Goal: Information Seeking & Learning: Learn about a topic

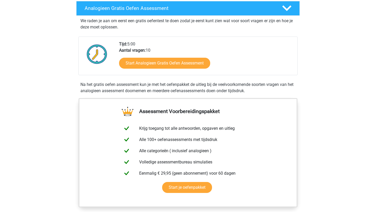
scroll to position [86, 0]
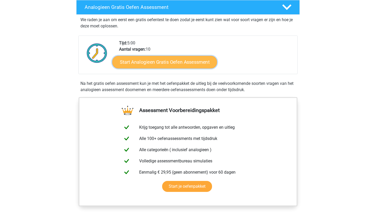
click at [178, 64] on link "Start Analogieen Gratis Oefen Assessment" at bounding box center [164, 62] width 105 height 13
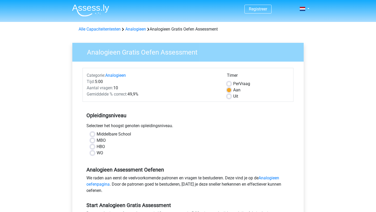
click at [89, 150] on div "Middelbare School MBO HBO WO" at bounding box center [187, 143] width 203 height 25
click at [89, 151] on div "Middelbare School MBO HBO WO" at bounding box center [187, 143] width 203 height 25
click at [97, 154] on label "WO" at bounding box center [100, 153] width 7 height 6
click at [92, 154] on input "WO" at bounding box center [92, 152] width 4 height 5
radio input "true"
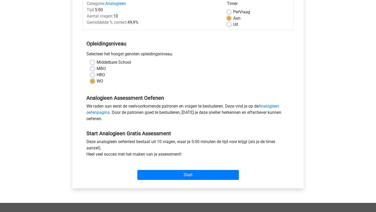
scroll to position [72, 0]
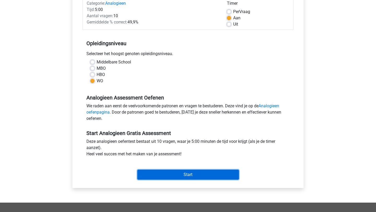
click at [161, 178] on input "Start" at bounding box center [187, 175] width 101 height 10
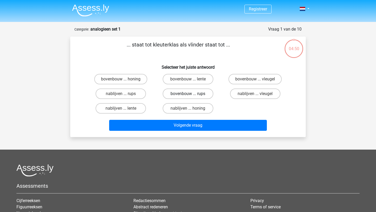
click at [183, 94] on label "bovenbouw ... rups" at bounding box center [188, 93] width 50 height 10
click at [188, 94] on input "bovenbouw ... rups" at bounding box center [189, 95] width 3 height 3
radio input "true"
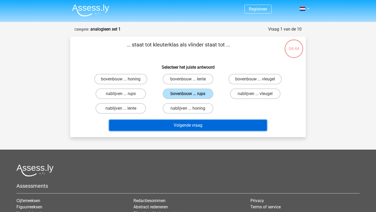
click at [191, 127] on button "Volgende vraag" at bounding box center [188, 125] width 158 height 11
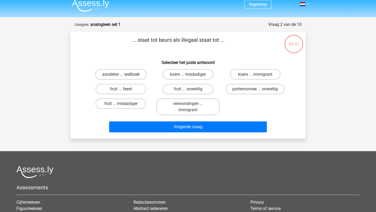
scroll to position [3, 0]
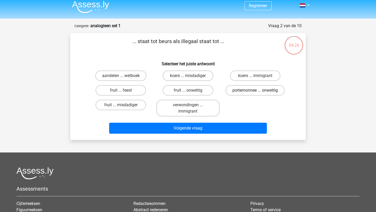
click at [242, 89] on label "portemonnee ... onwettig" at bounding box center [254, 90] width 59 height 10
click at [255, 90] on input "portemonnee ... onwettig" at bounding box center [256, 91] width 3 height 3
radio input "true"
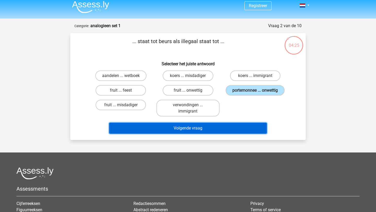
click at [208, 131] on button "Volgende vraag" at bounding box center [188, 128] width 158 height 11
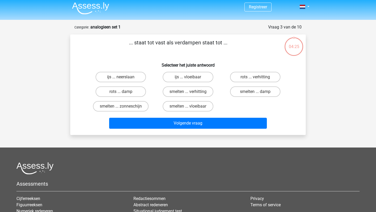
scroll to position [0, 0]
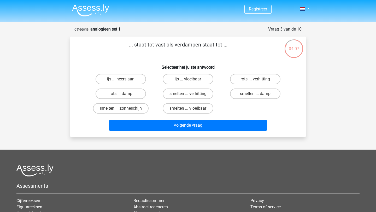
click at [190, 110] on input "smelten ... vloeibaar" at bounding box center [189, 109] width 3 height 3
radio input "true"
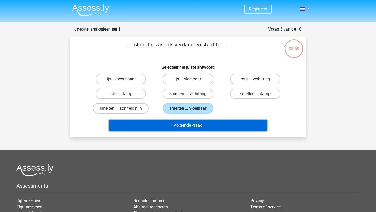
click at [221, 127] on button "Volgende vraag" at bounding box center [188, 125] width 158 height 11
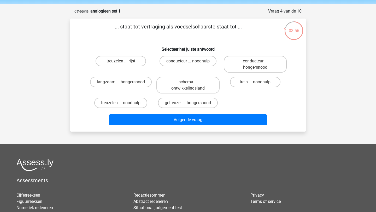
scroll to position [16, 0]
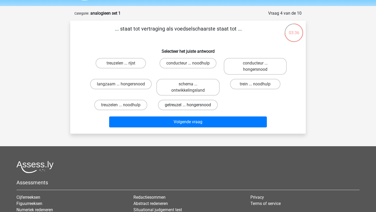
click at [182, 107] on label "getreuzel ... hongersnood" at bounding box center [188, 105] width 60 height 10
click at [188, 107] on input "getreuzel ... hongersnood" at bounding box center [189, 106] width 3 height 3
radio input "true"
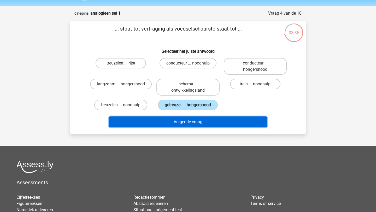
click at [191, 122] on button "Volgende vraag" at bounding box center [188, 121] width 158 height 11
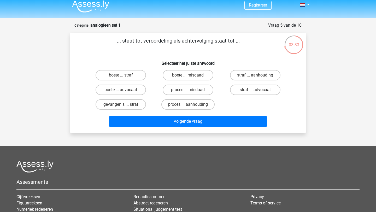
scroll to position [3, 0]
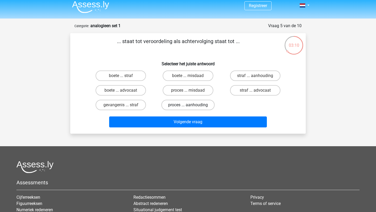
click at [187, 107] on label "proces ... aanhouding" at bounding box center [187, 105] width 53 height 10
click at [188, 107] on input "proces ... aanhouding" at bounding box center [189, 106] width 3 height 3
radio input "true"
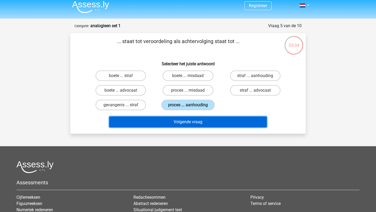
click at [186, 121] on button "Volgende vraag" at bounding box center [188, 121] width 158 height 11
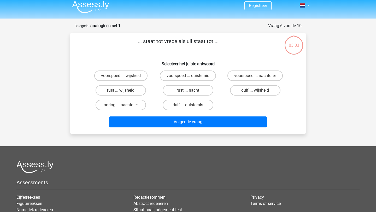
scroll to position [26, 0]
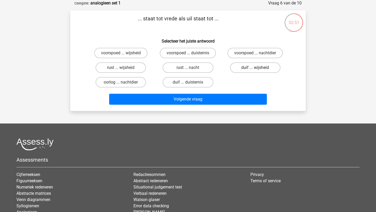
click at [267, 64] on label "duif ... wijsheid" at bounding box center [255, 67] width 50 height 10
click at [258, 68] on input "duif ... wijsheid" at bounding box center [256, 69] width 3 height 3
radio input "true"
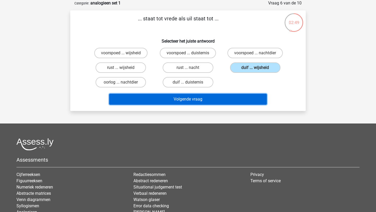
click at [224, 100] on button "Volgende vraag" at bounding box center [188, 99] width 158 height 11
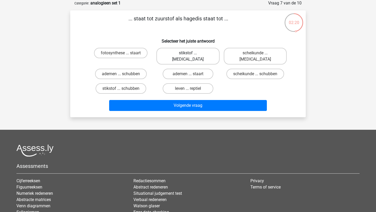
click at [196, 55] on label "stikstof ... krokodil" at bounding box center [187, 56] width 63 height 17
click at [191, 55] on input "stikstof ... krokodil" at bounding box center [189, 54] width 3 height 3
radio input "true"
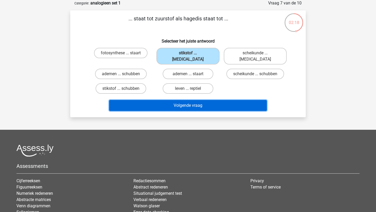
click at [189, 100] on button "Volgende vraag" at bounding box center [188, 105] width 158 height 11
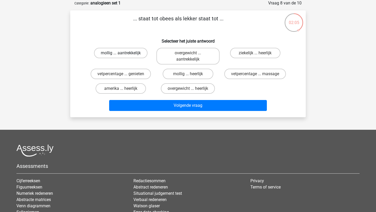
click at [137, 55] on label "mollig ... aantrekkelijk" at bounding box center [120, 53] width 53 height 10
click at [124, 55] on input "mollig ... aantrekkelijk" at bounding box center [122, 54] width 3 height 3
radio input "true"
click at [171, 58] on label "overgewicht ... aantrekkelijk" at bounding box center [187, 56] width 63 height 17
click at [188, 56] on input "overgewicht ... aantrekkelijk" at bounding box center [189, 54] width 3 height 3
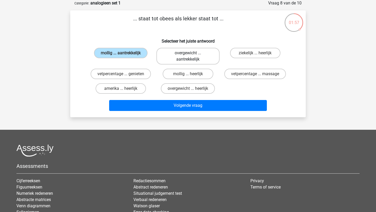
radio input "true"
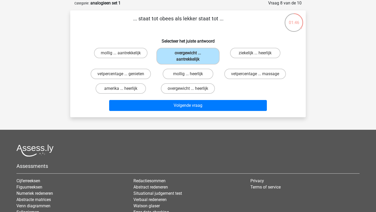
click at [188, 89] on input "overgewicht ... heerlijk" at bounding box center [189, 89] width 3 height 3
radio input "true"
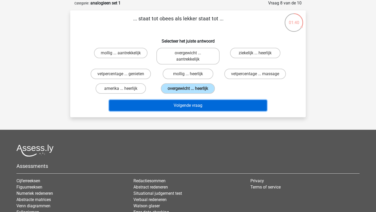
click at [194, 106] on button "Volgende vraag" at bounding box center [188, 105] width 158 height 11
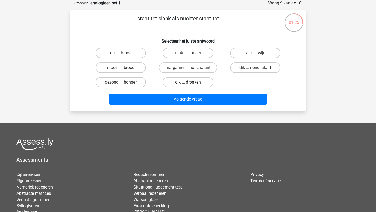
click at [181, 82] on label "dik ... dronken" at bounding box center [188, 82] width 50 height 10
click at [188, 82] on input "dik ... dronken" at bounding box center [189, 83] width 3 height 3
radio input "true"
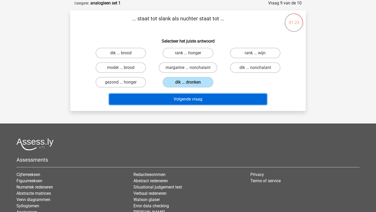
click at [194, 102] on button "Volgende vraag" at bounding box center [188, 99] width 158 height 11
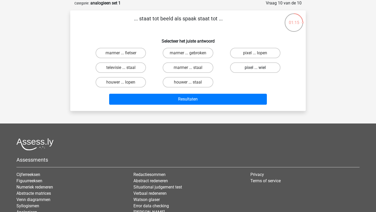
click at [244, 69] on label "pixel ... wiel" at bounding box center [255, 67] width 50 height 10
click at [255, 69] on input "pixel ... wiel" at bounding box center [256, 69] width 3 height 3
radio input "true"
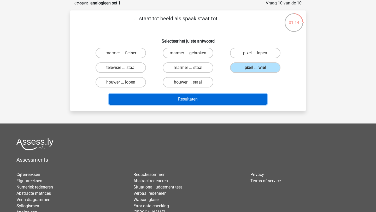
click at [210, 102] on button "Resultaten" at bounding box center [188, 99] width 158 height 11
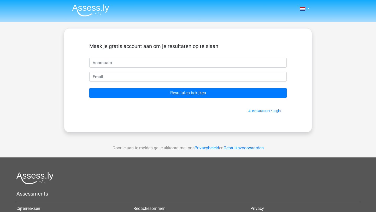
click at [236, 63] on input "text" at bounding box center [187, 63] width 197 height 10
type input "Lieneke"
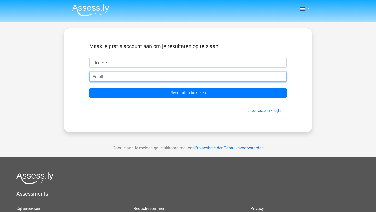
click at [127, 78] on input "email" at bounding box center [187, 77] width 197 height 10
type input "inm18@live.nl"
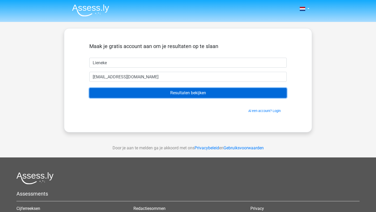
click at [138, 94] on input "Resultaten bekijken" at bounding box center [187, 93] width 197 height 10
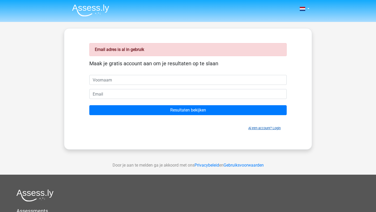
click at [257, 128] on link "Al een account? Login" at bounding box center [264, 128] width 32 height 4
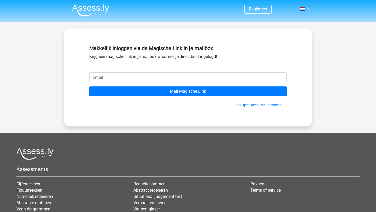
click at [162, 78] on input "email" at bounding box center [187, 77] width 197 height 10
type input "[EMAIL_ADDRESS][DOMAIN_NAME]"
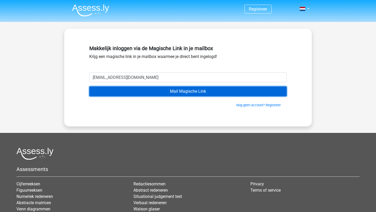
click input "Mail Magische Link"
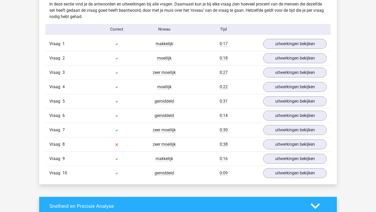
scroll to position [436, 0]
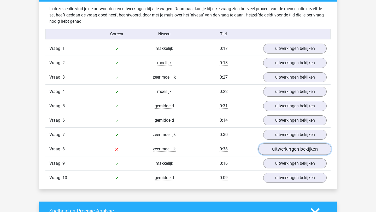
click at [274, 147] on link "uitwerkingen bekijken" at bounding box center [294, 148] width 73 height 11
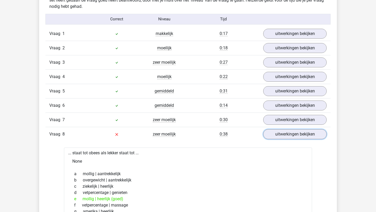
scroll to position [448, 0]
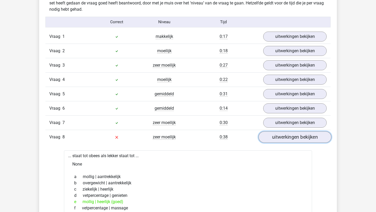
click at [269, 139] on link "uitwerkingen bekijken" at bounding box center [294, 136] width 73 height 11
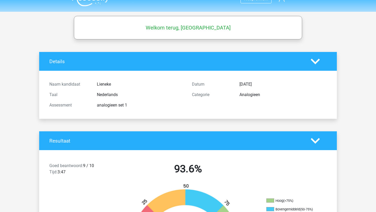
scroll to position [0, 0]
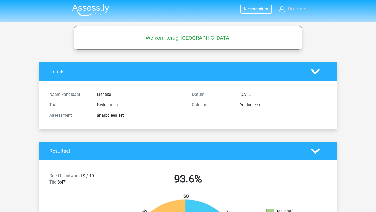
click at [286, 11] on link "Lieneke" at bounding box center [292, 9] width 31 height 6
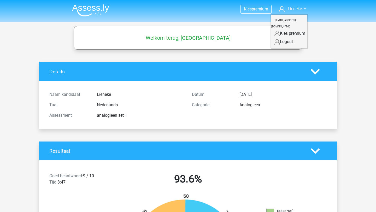
click at [279, 39] on icon at bounding box center [276, 41] width 5 height 5
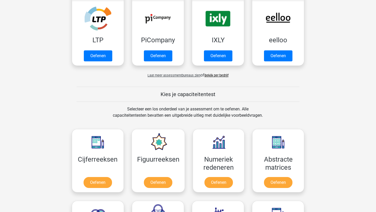
scroll to position [185, 0]
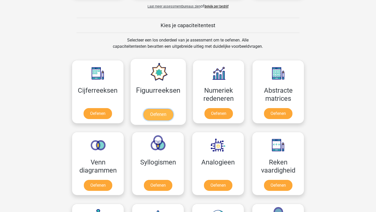
click at [166, 109] on link "Oefenen" at bounding box center [158, 114] width 30 height 11
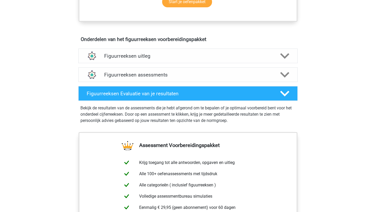
scroll to position [248, 0]
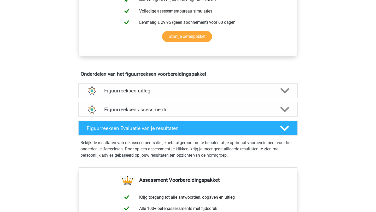
click at [193, 95] on div "Figuurreeksen uitleg" at bounding box center [187, 90] width 219 height 15
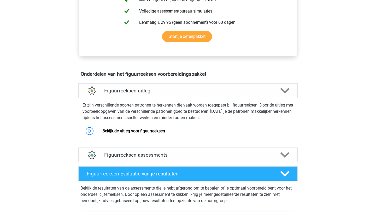
click at [157, 151] on div "Figuurreeksen assessments" at bounding box center [187, 154] width 219 height 15
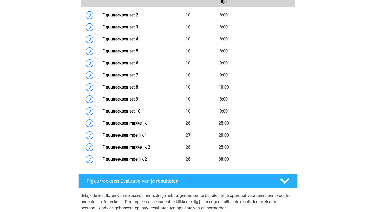
scroll to position [439, 0]
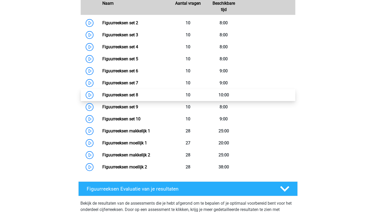
click at [102, 95] on link "Figuurreeksen set 8" at bounding box center [120, 94] width 36 height 5
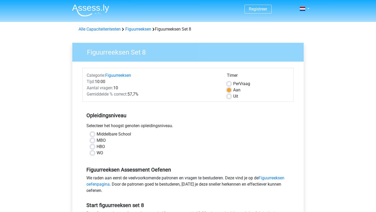
click at [97, 154] on label "WO" at bounding box center [100, 153] width 7 height 6
click at [93, 154] on input "WO" at bounding box center [92, 152] width 4 height 5
radio input "true"
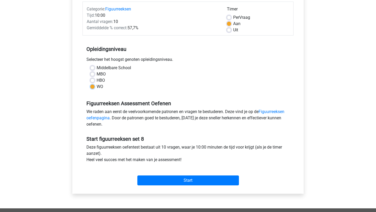
scroll to position [67, 0]
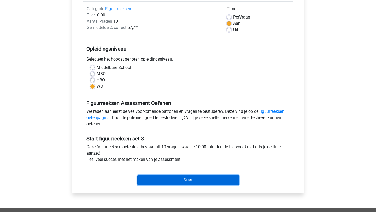
click at [177, 180] on input "Start" at bounding box center [187, 180] width 101 height 10
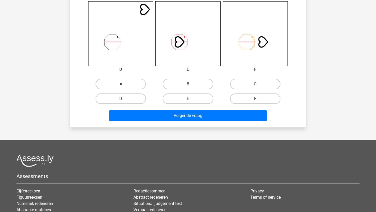
scroll to position [275, 0]
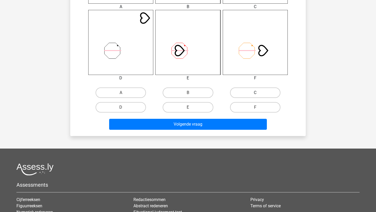
click at [252, 93] on label "C" at bounding box center [255, 92] width 50 height 10
click at [255, 93] on input "C" at bounding box center [256, 94] width 3 height 3
radio input "true"
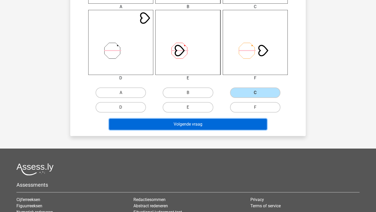
click at [220, 125] on button "Volgende vraag" at bounding box center [188, 124] width 158 height 11
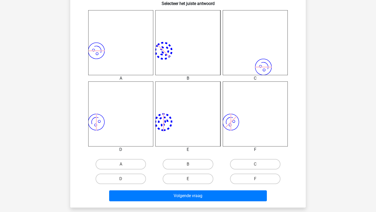
scroll to position [214, 0]
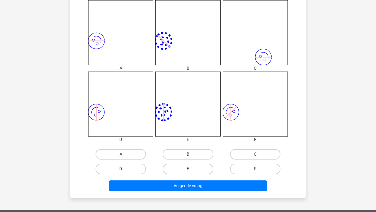
click at [120, 169] on label "D" at bounding box center [120, 169] width 50 height 10
click at [121, 169] on input "D" at bounding box center [122, 170] width 3 height 3
radio input "true"
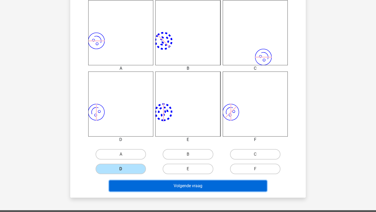
click at [126, 184] on button "Volgende vraag" at bounding box center [188, 185] width 158 height 11
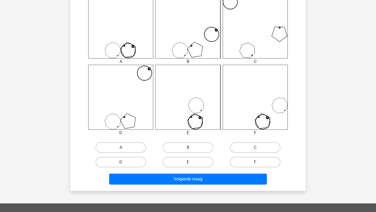
scroll to position [222, 0]
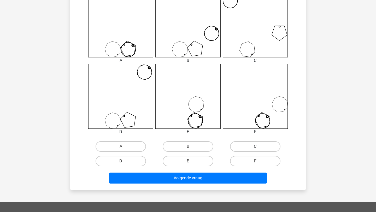
click at [242, 148] on label "C" at bounding box center [255, 146] width 50 height 10
click at [255, 148] on input "C" at bounding box center [256, 147] width 3 height 3
radio input "true"
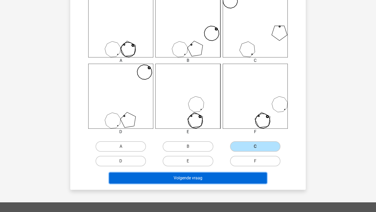
click at [207, 177] on button "Volgende vraag" at bounding box center [188, 177] width 158 height 11
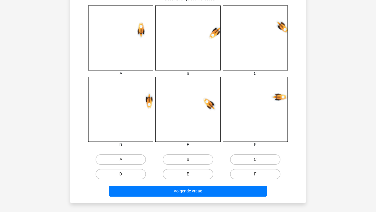
scroll to position [219, 0]
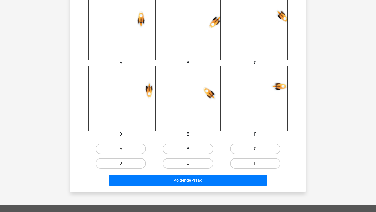
click at [177, 148] on label "B" at bounding box center [188, 148] width 50 height 10
click at [188, 149] on input "B" at bounding box center [189, 150] width 3 height 3
radio input "true"
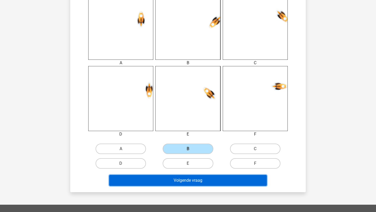
click at [160, 178] on button "Volgende vraag" at bounding box center [188, 180] width 158 height 11
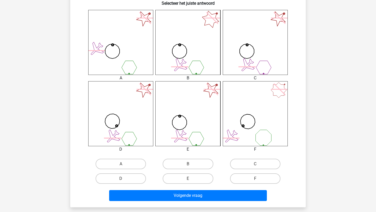
scroll to position [206, 0]
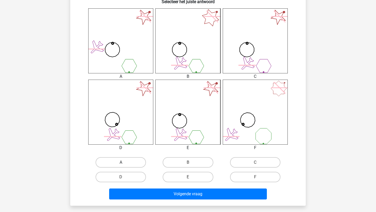
click at [130, 159] on label "A" at bounding box center [120, 162] width 50 height 10
click at [124, 162] on input "A" at bounding box center [122, 163] width 3 height 3
radio input "true"
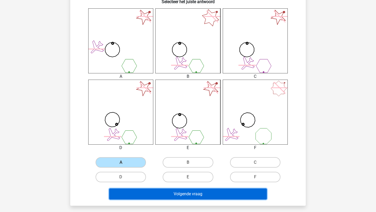
click at [174, 199] on button "Volgende vraag" at bounding box center [188, 193] width 158 height 11
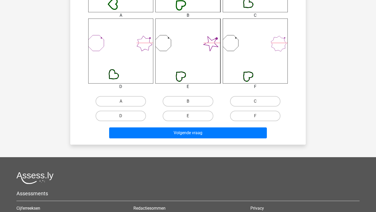
scroll to position [268, 0]
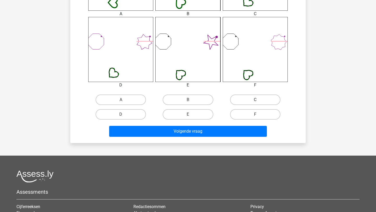
click at [246, 100] on label "C" at bounding box center [255, 99] width 50 height 10
click at [255, 100] on input "C" at bounding box center [256, 101] width 3 height 3
radio input "true"
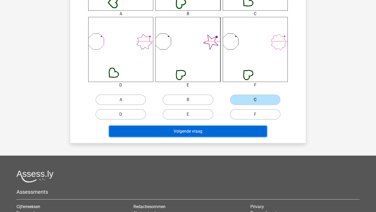
click at [209, 135] on button "Volgende vraag" at bounding box center [188, 131] width 158 height 11
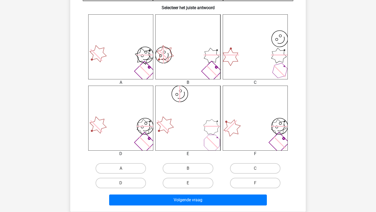
scroll to position [203, 0]
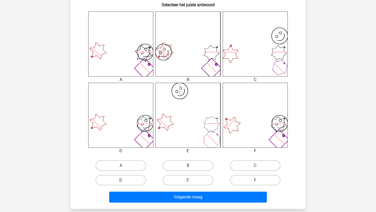
click at [126, 182] on label "D" at bounding box center [120, 180] width 50 height 10
click at [124, 182] on input "D" at bounding box center [122, 181] width 3 height 3
radio input "true"
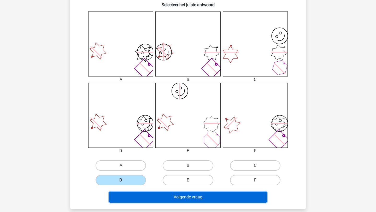
click at [133, 197] on button "Volgende vraag" at bounding box center [188, 196] width 158 height 11
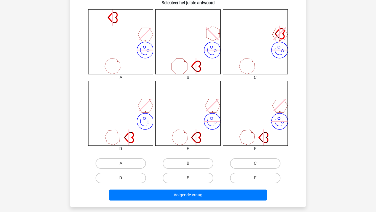
scroll to position [210, 0]
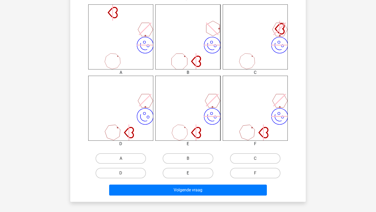
click at [192, 171] on label "E" at bounding box center [188, 173] width 50 height 10
click at [191, 173] on input "E" at bounding box center [189, 174] width 3 height 3
radio input "true"
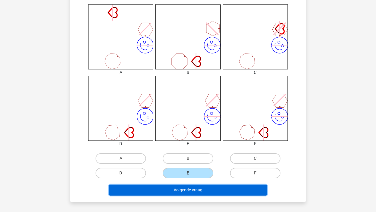
click at [184, 191] on button "Volgende vraag" at bounding box center [188, 189] width 158 height 11
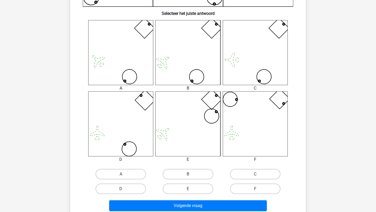
scroll to position [195, 0]
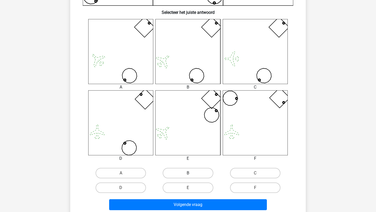
click at [194, 175] on label "B" at bounding box center [188, 173] width 50 height 10
click at [191, 175] on input "B" at bounding box center [189, 174] width 3 height 3
radio input "true"
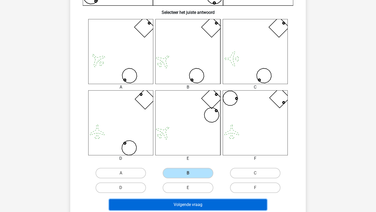
click at [184, 207] on button "Volgende vraag" at bounding box center [188, 204] width 158 height 11
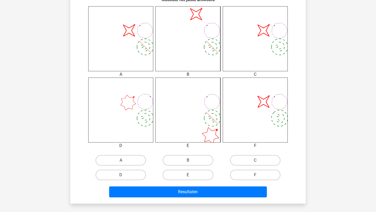
scroll to position [217, 0]
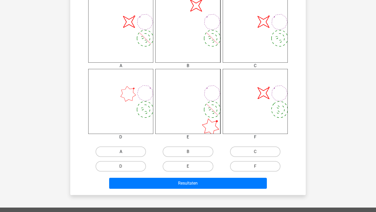
click at [130, 153] on label "A" at bounding box center [120, 151] width 50 height 10
click at [124, 153] on input "A" at bounding box center [122, 153] width 3 height 3
radio input "true"
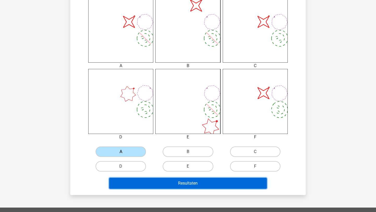
click at [146, 182] on button "Resultaten" at bounding box center [188, 183] width 158 height 11
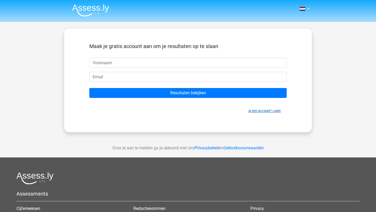
click at [264, 112] on link "Al een account? Login" at bounding box center [264, 111] width 32 height 4
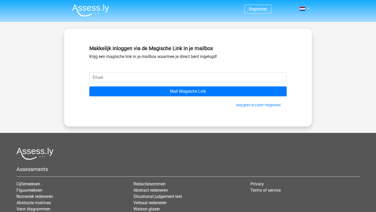
click at [181, 76] on input "email" at bounding box center [187, 77] width 197 height 10
type input "inm18@live.nl"
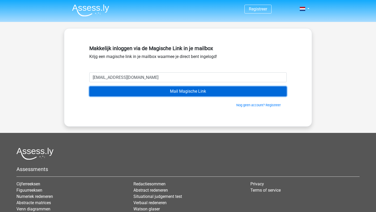
click at [141, 92] on input "Mail Magische Link" at bounding box center [187, 91] width 197 height 10
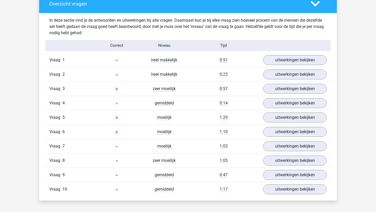
scroll to position [427, 0]
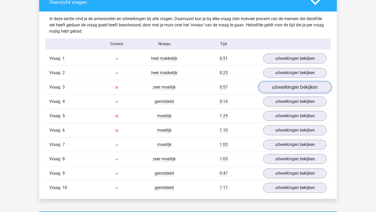
click at [288, 86] on link "uitwerkingen bekijken" at bounding box center [294, 86] width 73 height 11
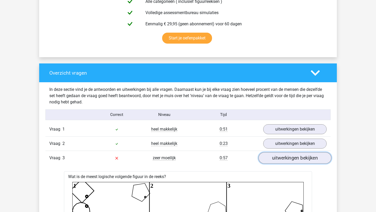
scroll to position [353, 0]
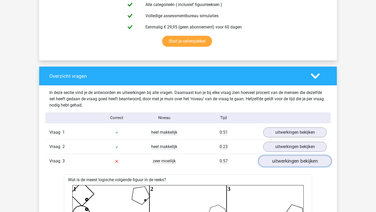
click at [289, 163] on link "uitwerkingen bekijken" at bounding box center [294, 160] width 73 height 11
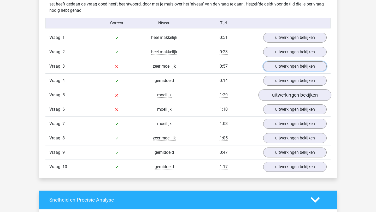
scroll to position [451, 0]
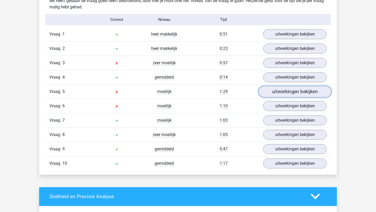
click at [289, 93] on link "uitwerkingen bekijken" at bounding box center [294, 91] width 73 height 11
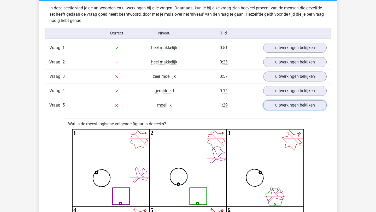
scroll to position [435, 0]
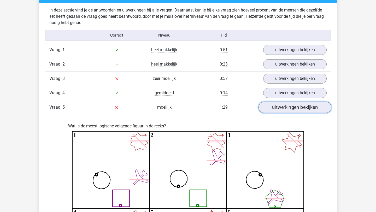
click at [291, 110] on link "uitwerkingen bekijken" at bounding box center [294, 106] width 73 height 11
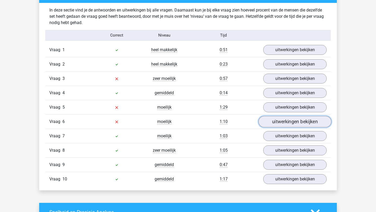
click at [266, 121] on link "uitwerkingen bekijken" at bounding box center [294, 121] width 73 height 11
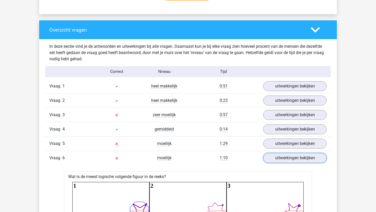
scroll to position [389, 0]
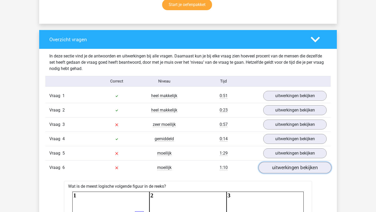
click at [277, 169] on link "uitwerkingen bekijken" at bounding box center [294, 167] width 73 height 11
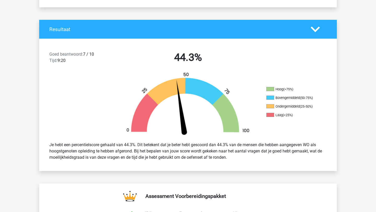
scroll to position [0, 0]
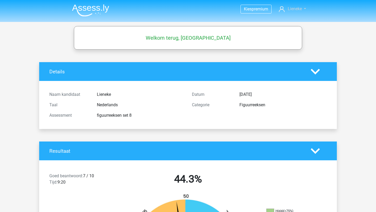
click at [289, 11] on span "Lieneke" at bounding box center [294, 8] width 14 height 5
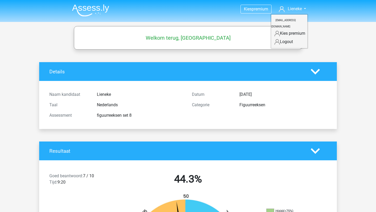
click at [288, 38] on link "Logout" at bounding box center [289, 42] width 36 height 8
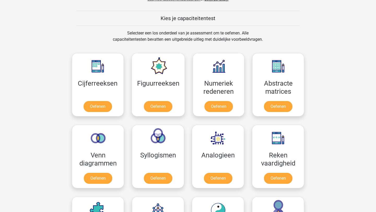
scroll to position [192, 0]
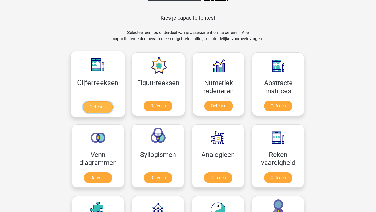
click at [112, 101] on link "Oefenen" at bounding box center [98, 106] width 30 height 11
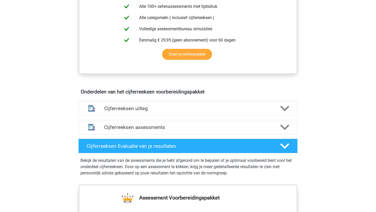
scroll to position [232, 0]
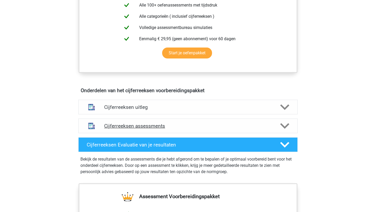
click at [168, 129] on h4 "Cijferreeksen assessments" at bounding box center [187, 126] width 167 height 6
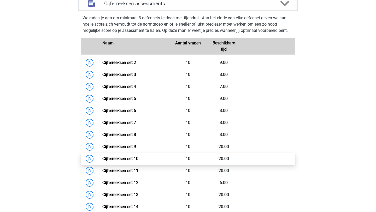
scroll to position [353, 0]
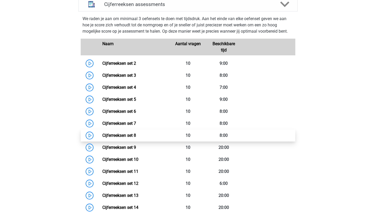
click at [120, 138] on link "Cijferreeksen set 8" at bounding box center [119, 135] width 34 height 5
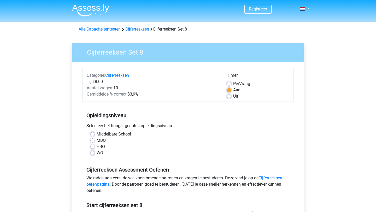
click at [100, 154] on label "WO" at bounding box center [100, 153] width 7 height 6
click at [94, 154] on input "WO" at bounding box center [92, 152] width 4 height 5
radio input "true"
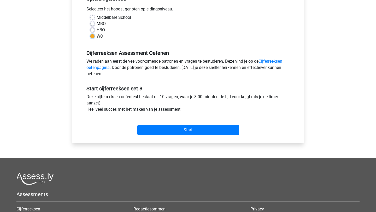
scroll to position [118, 0]
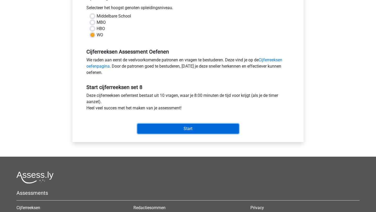
click at [171, 129] on input "Start" at bounding box center [187, 129] width 101 height 10
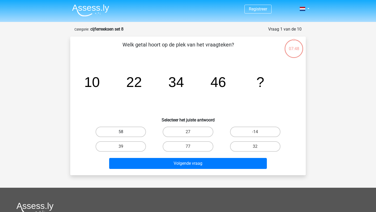
click at [119, 135] on label "58" at bounding box center [120, 132] width 50 height 10
click at [121, 135] on input "58" at bounding box center [122, 133] width 3 height 3
radio input "true"
click at [154, 157] on div "Volgende vraag" at bounding box center [188, 162] width 219 height 17
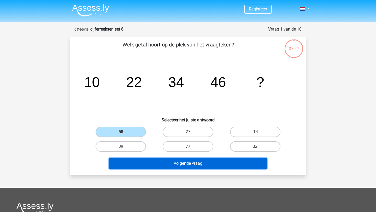
click at [152, 162] on button "Volgende vraag" at bounding box center [188, 163] width 158 height 11
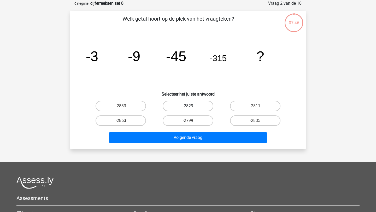
scroll to position [26, 0]
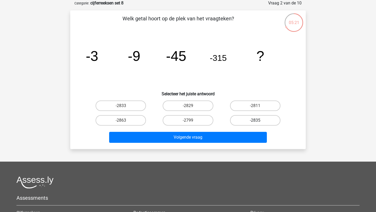
click at [253, 121] on label "-2835" at bounding box center [255, 120] width 50 height 10
click at [255, 121] on input "-2835" at bounding box center [256, 121] width 3 height 3
radio input "true"
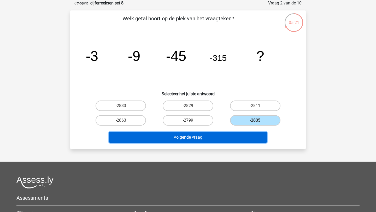
click at [229, 142] on button "Volgende vraag" at bounding box center [188, 137] width 158 height 11
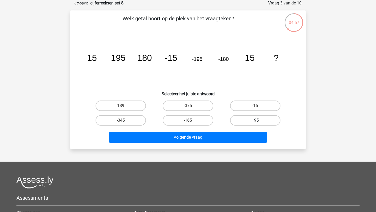
click at [252, 123] on label "195" at bounding box center [255, 120] width 50 height 10
click at [255, 123] on input "195" at bounding box center [256, 121] width 3 height 3
radio input "true"
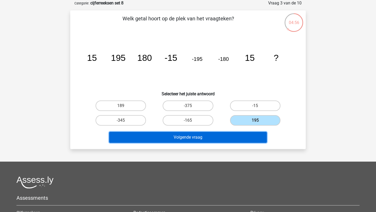
click at [222, 141] on button "Volgende vraag" at bounding box center [188, 137] width 158 height 11
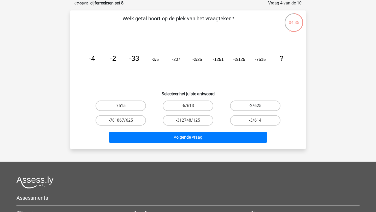
click at [260, 105] on label "-2/625" at bounding box center [255, 105] width 50 height 10
click at [258, 106] on input "-2/625" at bounding box center [256, 107] width 3 height 3
radio input "true"
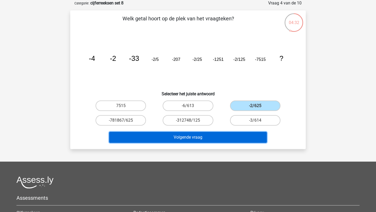
click at [217, 134] on button "Volgende vraag" at bounding box center [188, 137] width 158 height 11
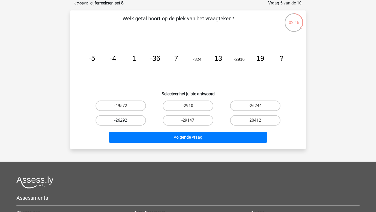
click at [132, 120] on label "-26292" at bounding box center [120, 120] width 50 height 10
click at [124, 120] on input "-26292" at bounding box center [122, 121] width 3 height 3
radio input "true"
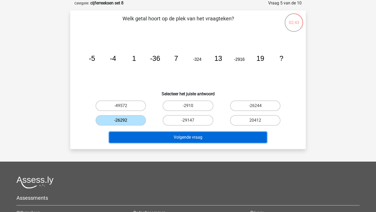
click at [161, 137] on button "Volgende vraag" at bounding box center [188, 137] width 158 height 11
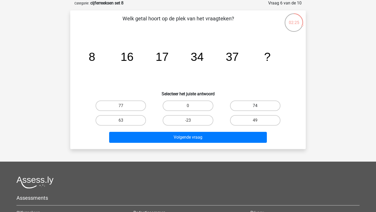
click at [241, 103] on label "74" at bounding box center [255, 105] width 50 height 10
click at [255, 106] on input "74" at bounding box center [256, 107] width 3 height 3
radio input "true"
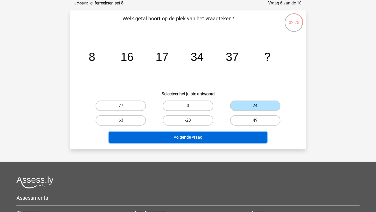
click at [202, 140] on button "Volgende vraag" at bounding box center [188, 137] width 158 height 11
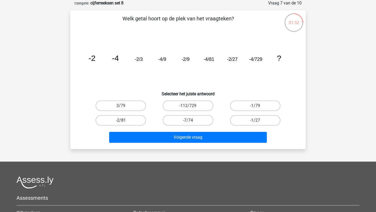
click at [134, 122] on label "-2/81" at bounding box center [120, 120] width 50 height 10
click at [124, 122] on input "-2/81" at bounding box center [122, 121] width 3 height 3
radio input "true"
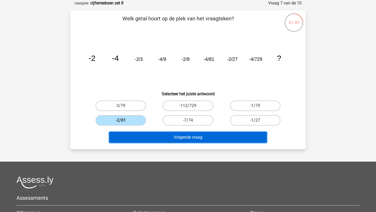
click at [158, 137] on button "Volgende vraag" at bounding box center [188, 137] width 158 height 11
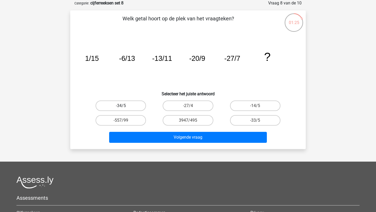
click at [131, 105] on label "-34/5" at bounding box center [120, 105] width 50 height 10
click at [124, 106] on input "-34/5" at bounding box center [122, 107] width 3 height 3
radio input "true"
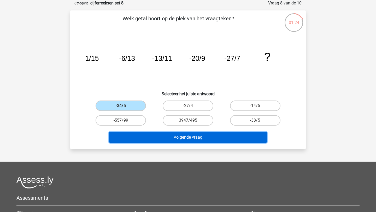
click at [155, 137] on button "Volgende vraag" at bounding box center [188, 137] width 158 height 11
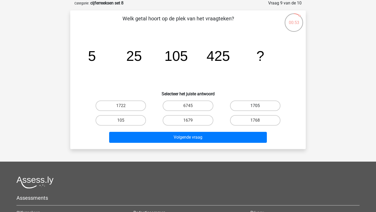
click at [244, 107] on label "1705" at bounding box center [255, 105] width 50 height 10
click at [255, 107] on input "1705" at bounding box center [256, 107] width 3 height 3
radio input "true"
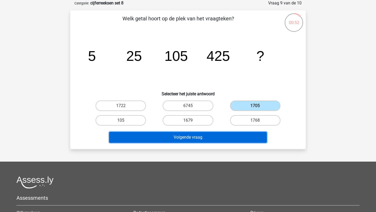
click at [212, 134] on button "Volgende vraag" at bounding box center [188, 137] width 158 height 11
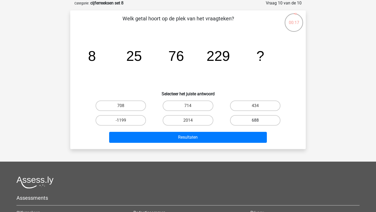
click at [238, 117] on label "688" at bounding box center [255, 120] width 50 height 10
click at [255, 120] on input "688" at bounding box center [256, 121] width 3 height 3
radio input "true"
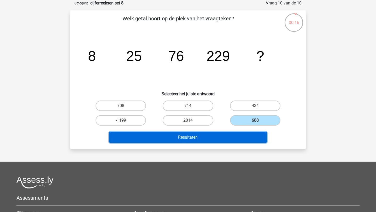
click at [231, 138] on button "Resultaten" at bounding box center [188, 137] width 158 height 11
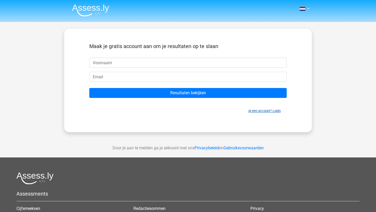
click at [254, 112] on link "Al een account? Login" at bounding box center [264, 111] width 32 height 4
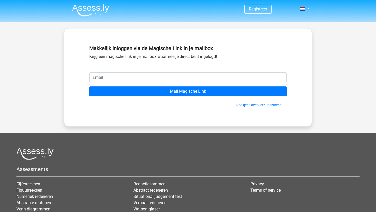
click at [162, 82] on input "email" at bounding box center [187, 77] width 197 height 10
type input "[EMAIL_ADDRESS][DOMAIN_NAME]"
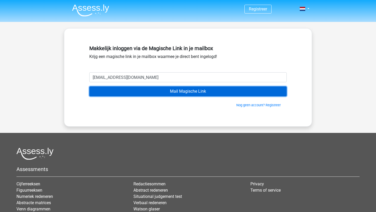
click at [161, 92] on input "Mail Magische Link" at bounding box center [187, 91] width 197 height 10
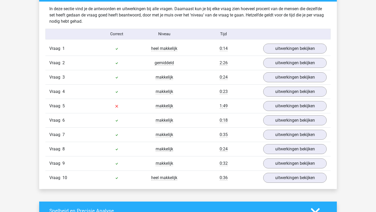
scroll to position [435, 0]
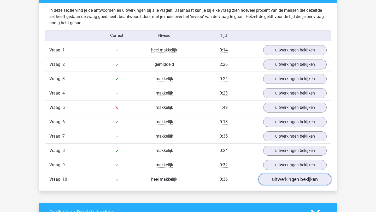
click at [285, 181] on link "uitwerkingen bekijken" at bounding box center [294, 178] width 73 height 11
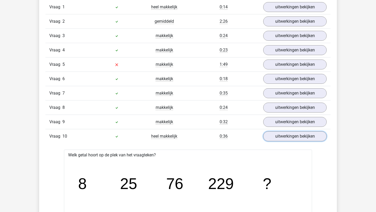
scroll to position [477, 0]
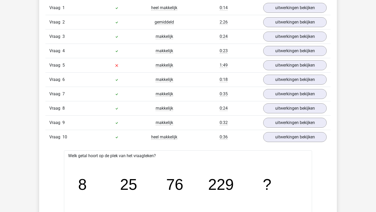
click at [285, 70] on div "Vraag 5 makkelijk 1:49 uitwerkingen bekijken" at bounding box center [187, 65] width 285 height 14
click at [287, 69] on link "uitwerkingen bekijken" at bounding box center [294, 64] width 73 height 11
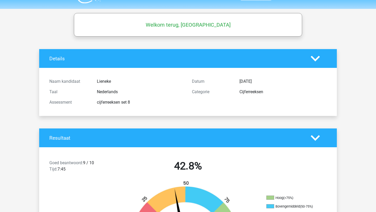
scroll to position [0, 0]
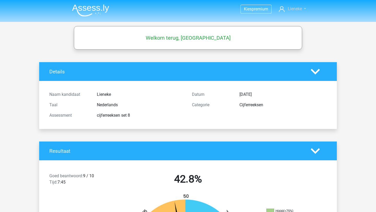
click at [287, 12] on link "Lieneke" at bounding box center [292, 9] width 31 height 6
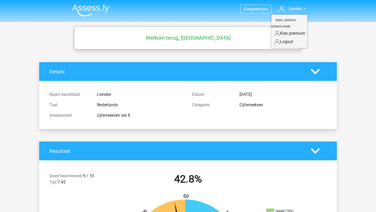
click at [281, 38] on link "Logout" at bounding box center [289, 42] width 36 height 8
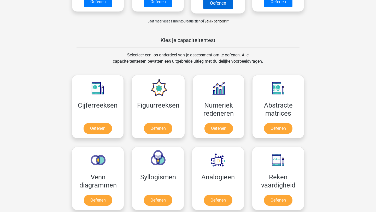
scroll to position [171, 0]
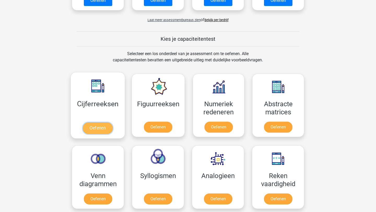
click at [97, 128] on link "Oefenen" at bounding box center [98, 127] width 30 height 11
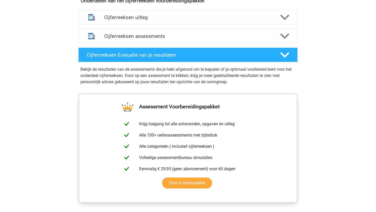
scroll to position [316, 0]
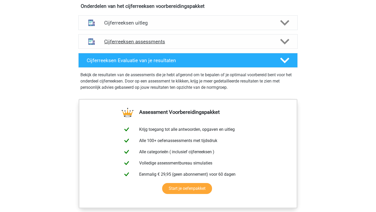
click at [166, 45] on h4 "Cijferreeksen assessments" at bounding box center [187, 42] width 167 height 6
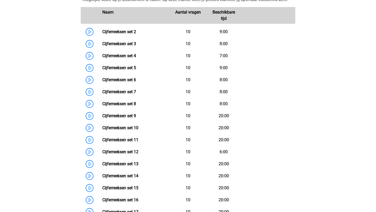
scroll to position [383, 0]
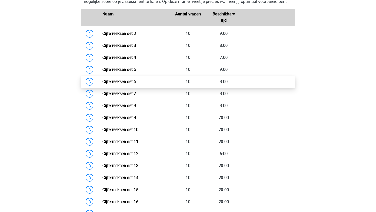
click at [102, 84] on link "Cijferreeksen set 6" at bounding box center [119, 81] width 34 height 5
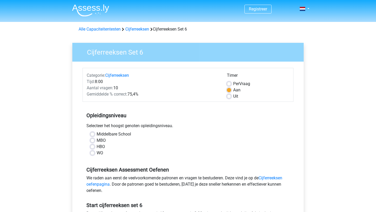
click at [97, 153] on label "WO" at bounding box center [100, 153] width 7 height 6
click at [94, 153] on input "WO" at bounding box center [92, 152] width 4 height 5
radio input "true"
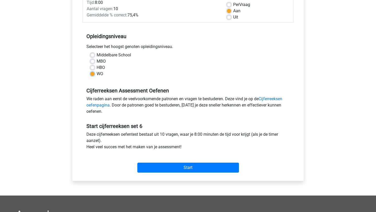
scroll to position [82, 0]
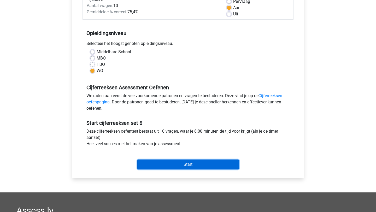
click at [166, 163] on input "Start" at bounding box center [187, 164] width 101 height 10
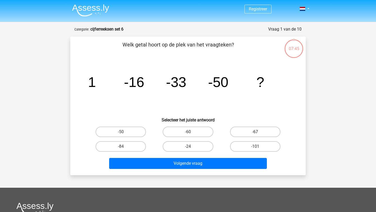
click at [273, 128] on label "-67" at bounding box center [255, 132] width 50 height 10
click at [258, 132] on input "-67" at bounding box center [256, 133] width 3 height 3
radio input "true"
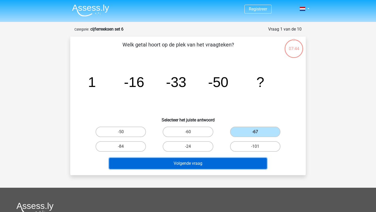
click at [211, 163] on button "Volgende vraag" at bounding box center [188, 163] width 158 height 11
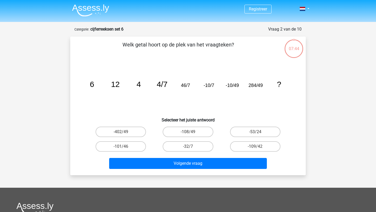
scroll to position [26, 0]
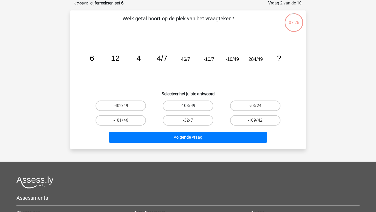
click at [204, 106] on label "-108/49" at bounding box center [188, 105] width 50 height 10
click at [191, 106] on input "-108/49" at bounding box center [189, 107] width 3 height 3
radio input "true"
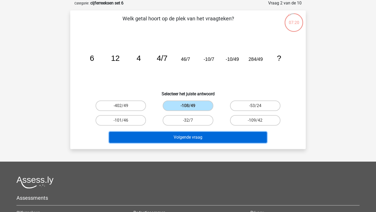
click at [193, 138] on button "Volgende vraag" at bounding box center [188, 137] width 158 height 11
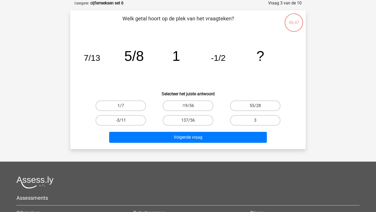
click at [131, 122] on label "-3/11" at bounding box center [120, 120] width 50 height 10
click at [124, 122] on input "-3/11" at bounding box center [122, 121] width 3 height 3
radio input "true"
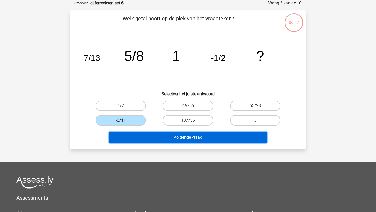
click at [138, 140] on button "Volgende vraag" at bounding box center [188, 137] width 158 height 11
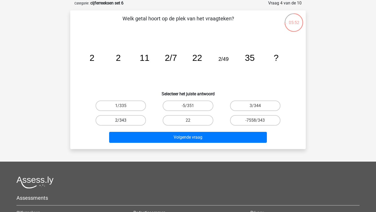
click at [129, 122] on label "2/343" at bounding box center [120, 120] width 50 height 10
click at [124, 122] on input "2/343" at bounding box center [122, 121] width 3 height 3
radio input "true"
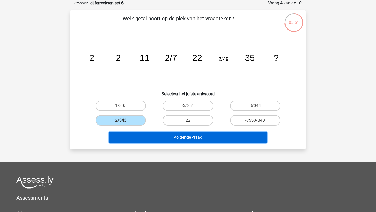
click at [147, 139] on button "Volgende vraag" at bounding box center [188, 137] width 158 height 11
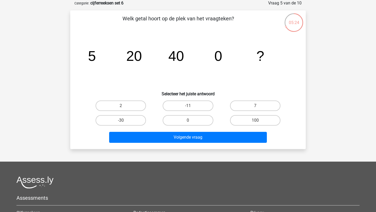
click at [179, 127] on div "0" at bounding box center [187, 120] width 67 height 15
click at [184, 124] on label "0" at bounding box center [188, 120] width 50 height 10
click at [188, 124] on input "0" at bounding box center [189, 121] width 3 height 3
radio input "true"
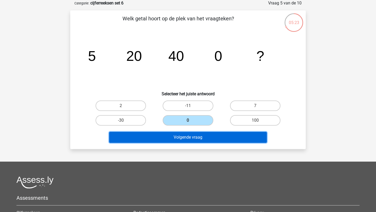
click at [175, 139] on button "Volgende vraag" at bounding box center [188, 137] width 158 height 11
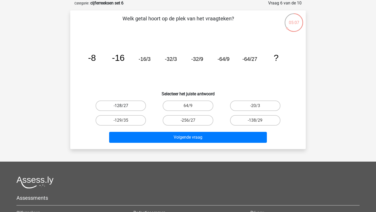
click at [124, 102] on label "-128/27" at bounding box center [120, 105] width 50 height 10
click at [124, 106] on input "-128/27" at bounding box center [122, 107] width 3 height 3
radio input "true"
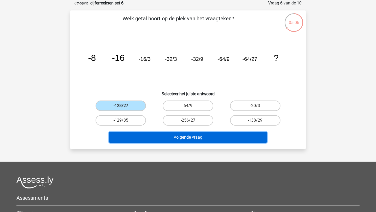
click at [171, 139] on button "Volgende vraag" at bounding box center [188, 137] width 158 height 11
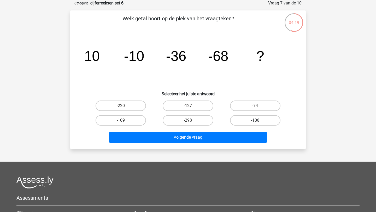
click at [249, 120] on label "-106" at bounding box center [255, 120] width 50 height 10
click at [255, 120] on input "-106" at bounding box center [256, 121] width 3 height 3
radio input "true"
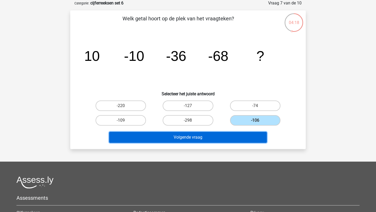
click at [202, 140] on button "Volgende vraag" at bounding box center [188, 137] width 158 height 11
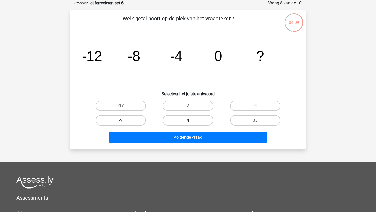
click at [181, 118] on label "4" at bounding box center [188, 120] width 50 height 10
click at [188, 120] on input "4" at bounding box center [189, 121] width 3 height 3
radio input "true"
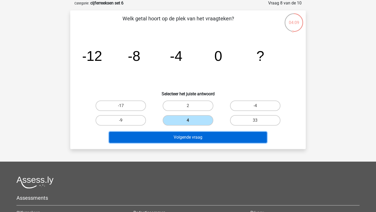
click at [155, 141] on button "Volgende vraag" at bounding box center [188, 137] width 158 height 11
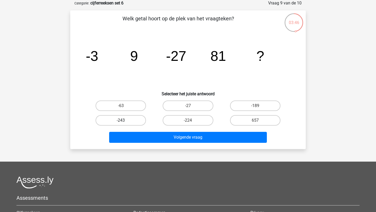
click at [116, 122] on label "-243" at bounding box center [120, 120] width 50 height 10
click at [121, 122] on input "-243" at bounding box center [122, 121] width 3 height 3
radio input "true"
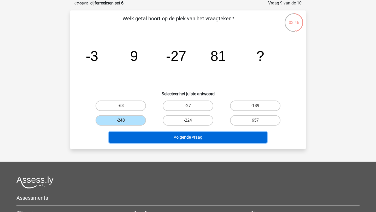
click at [140, 136] on button "Volgende vraag" at bounding box center [188, 137] width 158 height 11
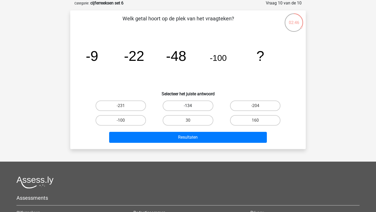
click at [200, 104] on label "-134" at bounding box center [188, 105] width 50 height 10
click at [191, 106] on input "-134" at bounding box center [189, 107] width 3 height 3
radio input "true"
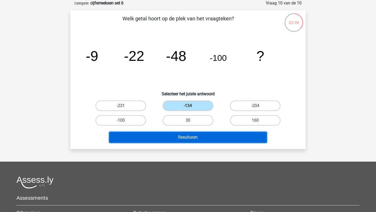
click at [171, 134] on button "Resultaten" at bounding box center [188, 137] width 158 height 11
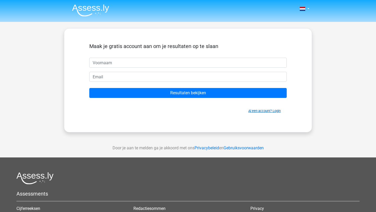
click at [268, 113] on link "Al een account? Login" at bounding box center [264, 111] width 32 height 4
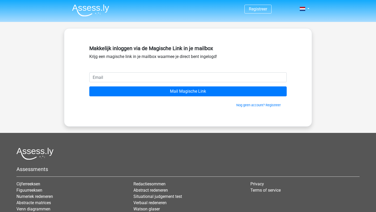
click at [115, 72] on div "Makkelijk inloggen via de Magische Link in je mailbox Krijg een magische link i…" at bounding box center [187, 57] width 197 height 29
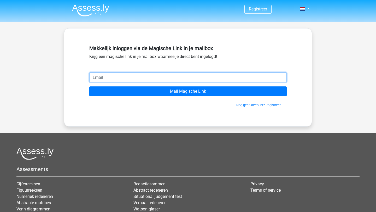
click at [105, 78] on input "email" at bounding box center [187, 77] width 197 height 10
type input "[EMAIL_ADDRESS][DOMAIN_NAME]"
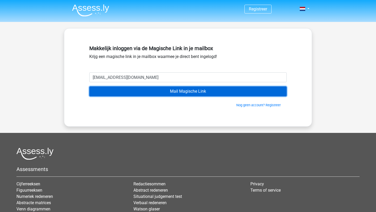
click at [157, 92] on input "Mail Magische Link" at bounding box center [187, 91] width 197 height 10
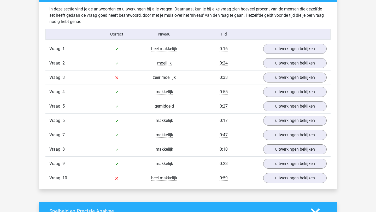
scroll to position [434, 0]
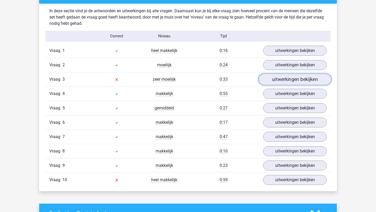
click at [302, 82] on link "uitwerkingen bekijken" at bounding box center [294, 79] width 73 height 11
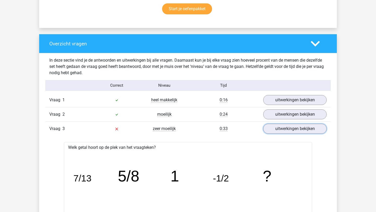
scroll to position [392, 0]
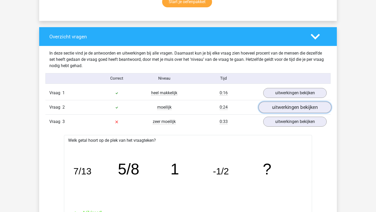
click at [291, 109] on link "uitwerkingen bekijken" at bounding box center [294, 106] width 73 height 11
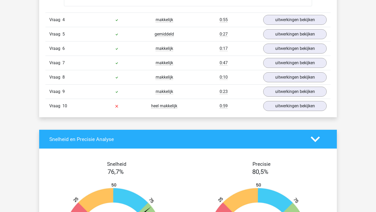
scroll to position [1150, 0]
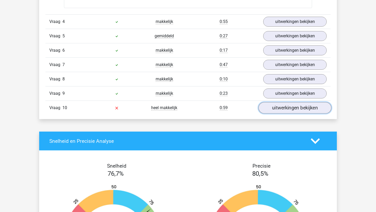
click at [281, 109] on link "uitwerkingen bekijken" at bounding box center [294, 107] width 73 height 11
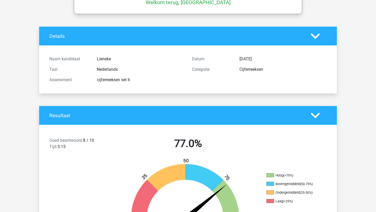
scroll to position [36, 0]
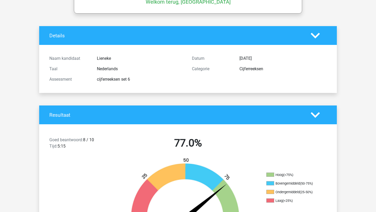
click at [315, 113] on icon at bounding box center [314, 114] width 9 height 9
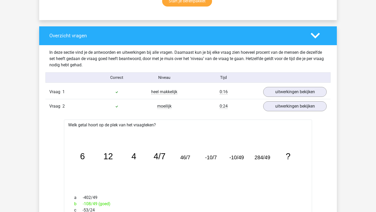
scroll to position [0, 0]
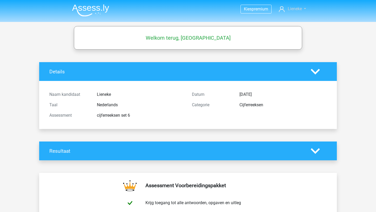
click at [292, 11] on span "Lieneke" at bounding box center [294, 8] width 14 height 5
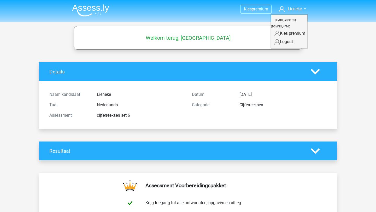
click at [282, 38] on link "Logout" at bounding box center [289, 42] width 36 height 8
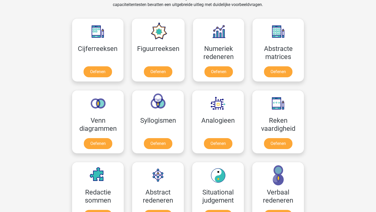
scroll to position [227, 0]
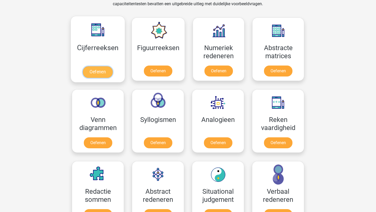
click at [104, 66] on link "Oefenen" at bounding box center [98, 71] width 30 height 11
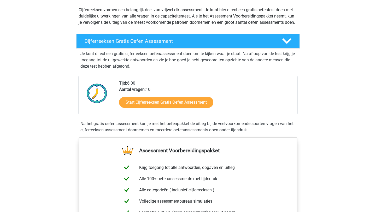
scroll to position [73, 0]
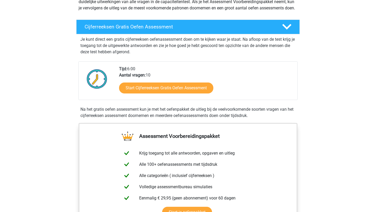
click at [145, 100] on div "Start Cijferreeksen Gratis Oefen Assessment" at bounding box center [206, 88] width 174 height 21
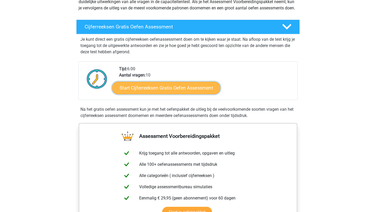
click at [150, 94] on link "Start Cijferreeksen Gratis Oefen Assessment" at bounding box center [166, 87] width 108 height 13
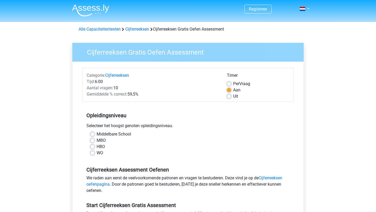
click at [98, 152] on label "WO" at bounding box center [100, 153] width 7 height 6
click at [94, 152] on input "WO" at bounding box center [92, 152] width 4 height 5
radio input "true"
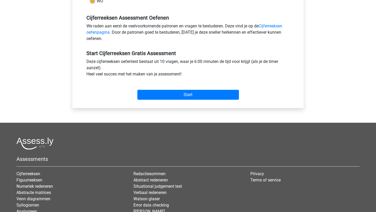
scroll to position [153, 0]
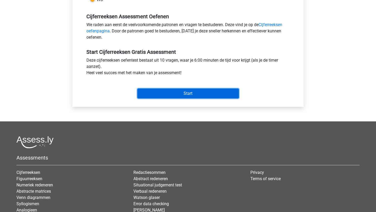
click at [185, 95] on input "Start" at bounding box center [187, 93] width 101 height 10
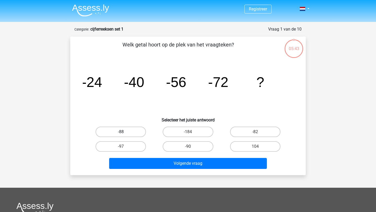
click at [133, 133] on label "-88" at bounding box center [120, 132] width 50 height 10
click at [124, 133] on input "-88" at bounding box center [122, 133] width 3 height 3
radio input "true"
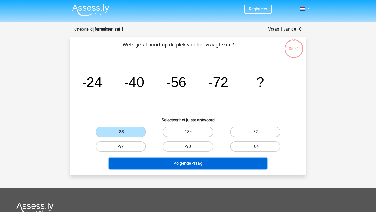
click at [128, 167] on button "Volgende vraag" at bounding box center [188, 163] width 158 height 11
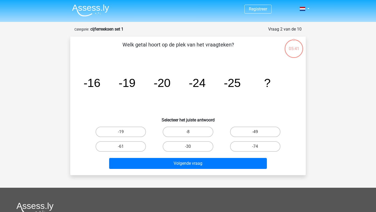
scroll to position [26, 0]
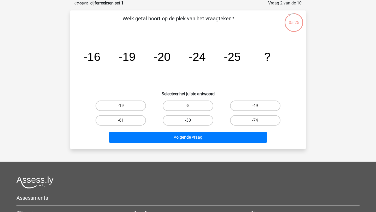
click at [192, 122] on label "-30" at bounding box center [188, 120] width 50 height 10
click at [191, 122] on input "-30" at bounding box center [189, 121] width 3 height 3
radio input "true"
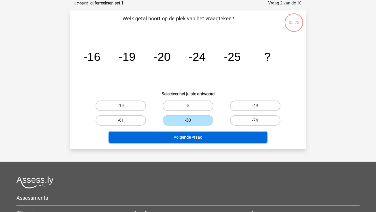
click at [191, 136] on button "Volgende vraag" at bounding box center [188, 137] width 158 height 11
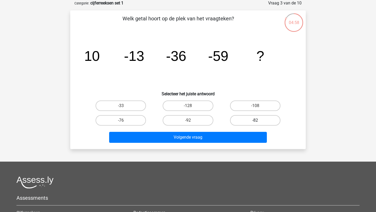
click at [266, 121] on label "-82" at bounding box center [255, 120] width 50 height 10
click at [258, 121] on input "-82" at bounding box center [256, 121] width 3 height 3
radio input "true"
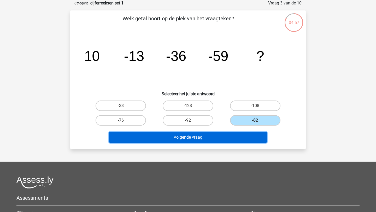
click at [235, 137] on button "Volgende vraag" at bounding box center [188, 137] width 158 height 11
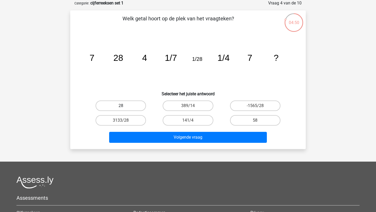
click at [117, 104] on label "28" at bounding box center [120, 105] width 50 height 10
click at [121, 106] on input "28" at bounding box center [122, 107] width 3 height 3
radio input "true"
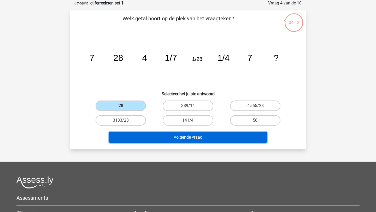
click at [149, 139] on button "Volgende vraag" at bounding box center [188, 137] width 158 height 11
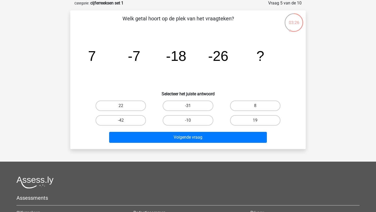
click at [175, 109] on label "-31" at bounding box center [188, 105] width 50 height 10
click at [188, 109] on input "-31" at bounding box center [189, 107] width 3 height 3
radio input "true"
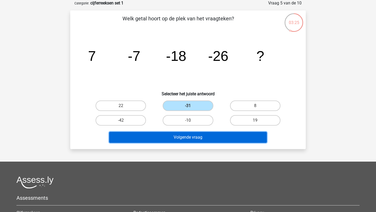
click at [149, 140] on button "Volgende vraag" at bounding box center [188, 137] width 158 height 11
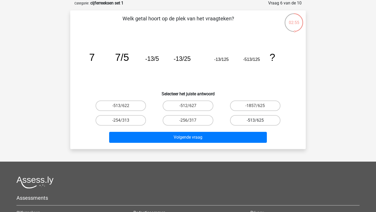
click at [274, 119] on label "-513/625" at bounding box center [255, 120] width 50 height 10
click at [258, 120] on input "-513/625" at bounding box center [256, 121] width 3 height 3
radio input "true"
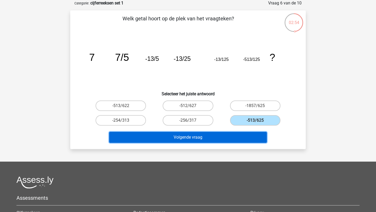
click at [249, 139] on button "Volgende vraag" at bounding box center [188, 137] width 158 height 11
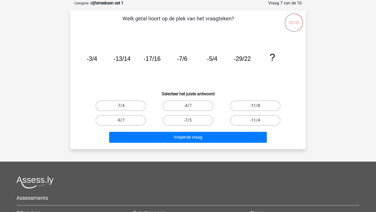
click at [249, 108] on label "-11/8" at bounding box center [255, 105] width 50 height 10
click at [255, 108] on input "-11/8" at bounding box center [256, 107] width 3 height 3
radio input "true"
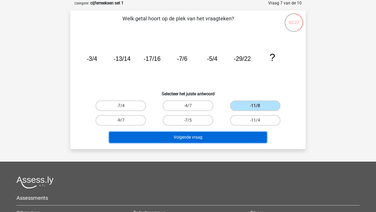
click at [220, 134] on button "Volgende vraag" at bounding box center [188, 137] width 158 height 11
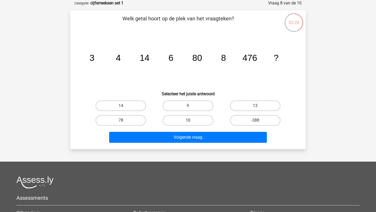
click at [192, 124] on label "10" at bounding box center [188, 120] width 50 height 10
click at [191, 124] on input "10" at bounding box center [189, 121] width 3 height 3
radio input "true"
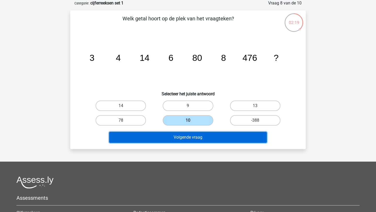
click at [211, 140] on button "Volgende vraag" at bounding box center [188, 137] width 158 height 11
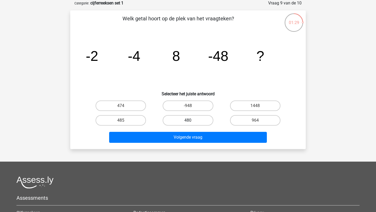
click at [202, 122] on label "480" at bounding box center [188, 120] width 50 height 10
click at [191, 122] on input "480" at bounding box center [189, 121] width 3 height 3
radio input "true"
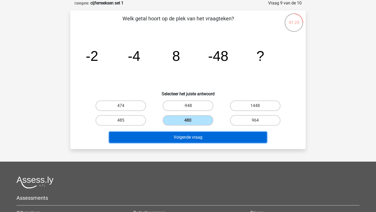
click at [219, 137] on button "Volgende vraag" at bounding box center [188, 137] width 158 height 11
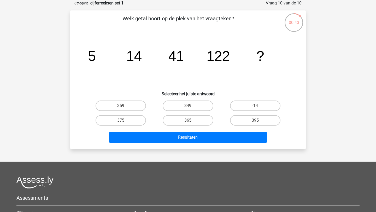
click at [191, 121] on input "365" at bounding box center [189, 121] width 3 height 3
radio input "true"
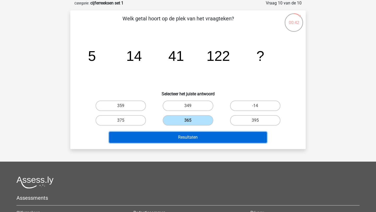
click at [175, 136] on button "Resultaten" at bounding box center [188, 137] width 158 height 11
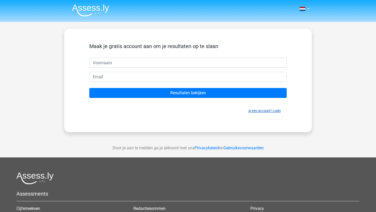
click at [259, 112] on link "Al een account? Login" at bounding box center [264, 111] width 32 height 4
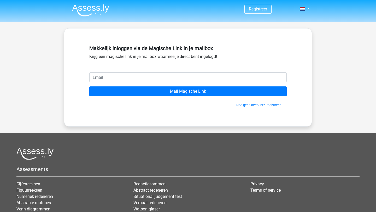
click at [163, 76] on input "email" at bounding box center [187, 77] width 197 height 10
type input "[EMAIL_ADDRESS][DOMAIN_NAME]"
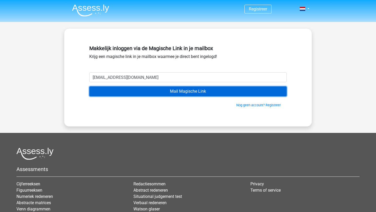
click at [150, 93] on input "Mail Magische Link" at bounding box center [187, 91] width 197 height 10
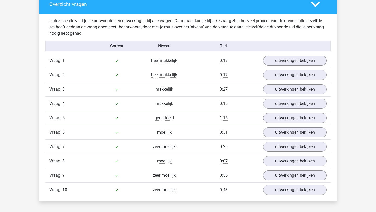
scroll to position [425, 0]
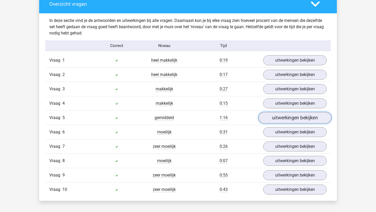
click at [277, 118] on link "uitwerkingen bekijken" at bounding box center [294, 117] width 73 height 11
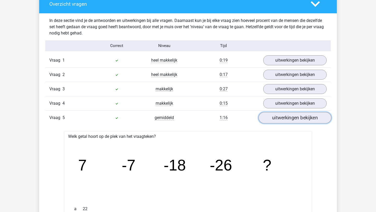
click at [277, 118] on link "uitwerkingen bekijken" at bounding box center [294, 117] width 73 height 11
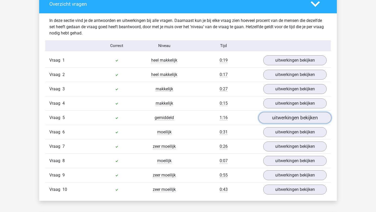
click at [277, 118] on link "uitwerkingen bekijken" at bounding box center [294, 117] width 73 height 11
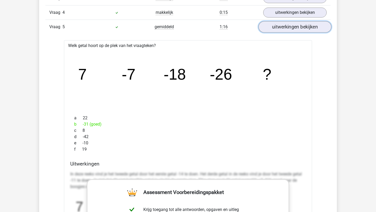
scroll to position [515, 0]
click at [281, 27] on link "uitwerkingen bekijken" at bounding box center [294, 26] width 73 height 11
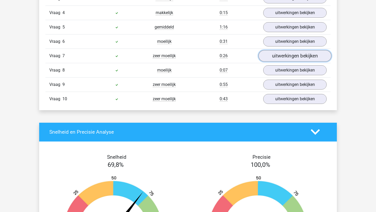
click at [274, 54] on link "uitwerkingen bekijken" at bounding box center [294, 55] width 73 height 11
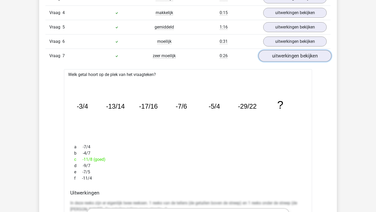
click at [272, 54] on link "uitwerkingen bekijken" at bounding box center [294, 55] width 73 height 11
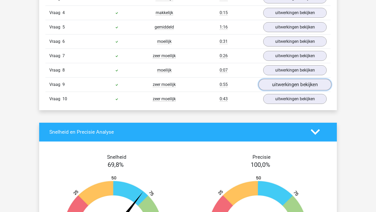
click at [276, 88] on link "uitwerkingen bekijken" at bounding box center [294, 84] width 73 height 11
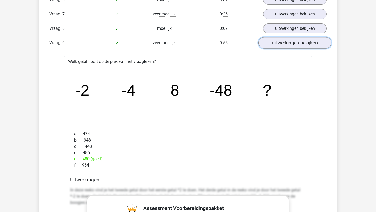
scroll to position [558, 0]
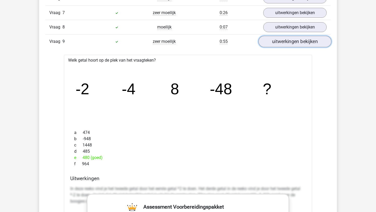
click at [297, 42] on link "uitwerkingen bekijken" at bounding box center [294, 41] width 73 height 11
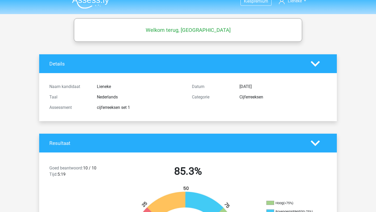
scroll to position [0, 0]
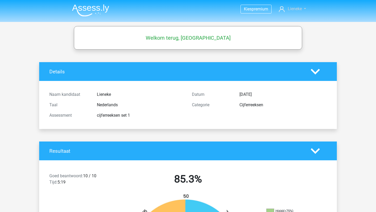
click at [288, 8] on span "Lieneke" at bounding box center [294, 8] width 14 height 5
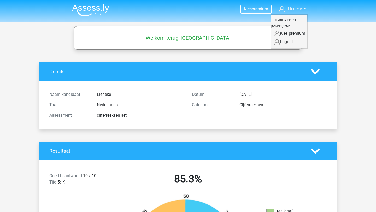
click at [283, 38] on link "Logout" at bounding box center [289, 42] width 36 height 8
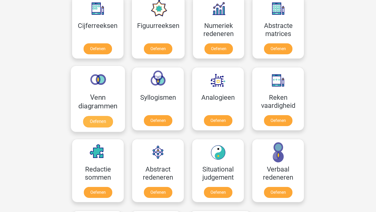
scroll to position [251, 0]
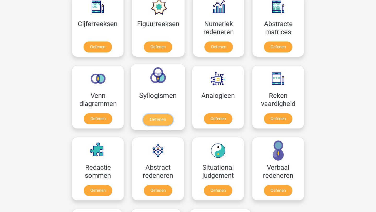
click at [167, 114] on link "Oefenen" at bounding box center [158, 119] width 30 height 11
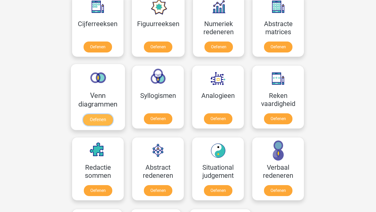
click at [91, 114] on link "Oefenen" at bounding box center [98, 119] width 30 height 11
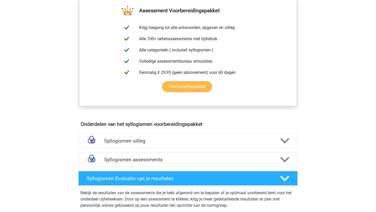
scroll to position [187, 0]
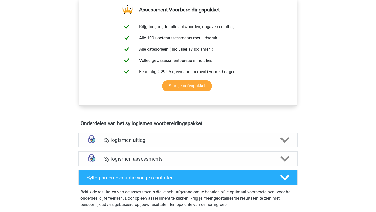
click at [179, 145] on div "Syllogismen uitleg" at bounding box center [187, 140] width 219 height 15
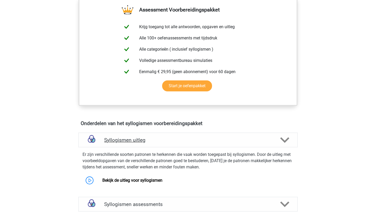
click at [179, 145] on div "Syllogismen uitleg" at bounding box center [187, 140] width 219 height 15
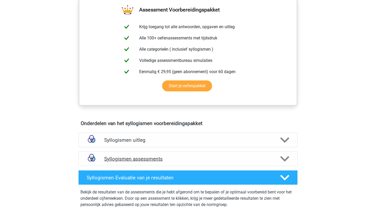
click at [160, 159] on h4 "Syllogismen assessments" at bounding box center [187, 159] width 167 height 6
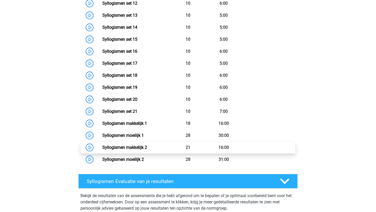
scroll to position [521, 0]
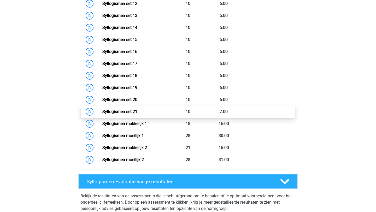
click at [102, 111] on link "Syllogismen set 21" at bounding box center [119, 111] width 35 height 5
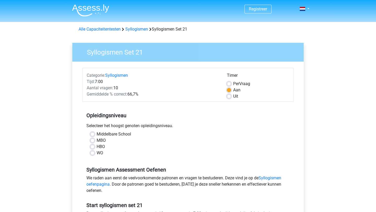
click at [97, 155] on label "WO" at bounding box center [100, 153] width 7 height 6
click at [92, 155] on input "WO" at bounding box center [92, 152] width 4 height 5
radio input "true"
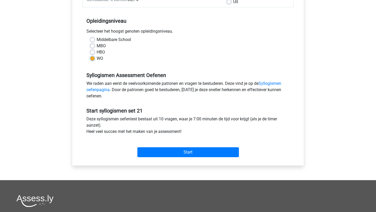
scroll to position [87, 0]
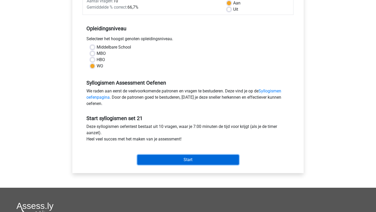
click at [192, 160] on input "Start" at bounding box center [187, 160] width 101 height 10
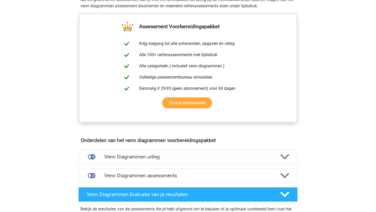
scroll to position [205, 0]
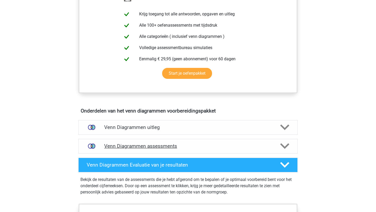
click at [192, 152] on div "Venn Diagrammen assessments" at bounding box center [187, 146] width 219 height 15
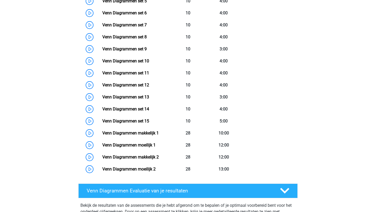
scroll to position [449, 0]
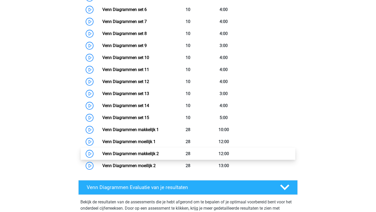
click at [102, 153] on link "Venn Diagrammen makkelijk 2" at bounding box center [130, 153] width 56 height 5
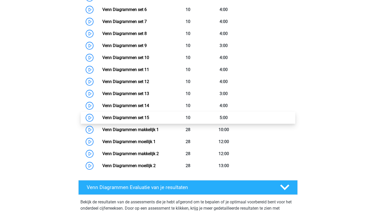
click at [142, 116] on link "Venn Diagrammen set 15" at bounding box center [125, 117] width 47 height 5
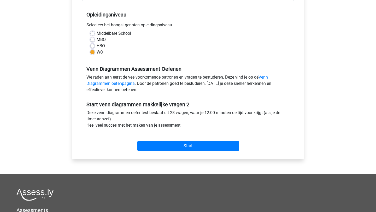
scroll to position [102, 0]
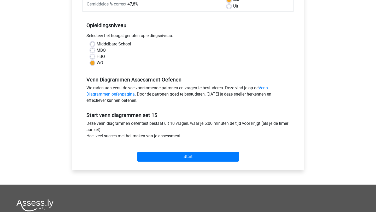
scroll to position [91, 0]
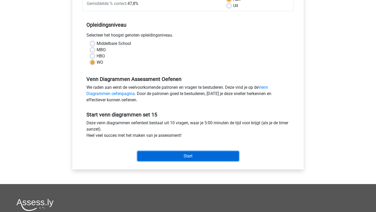
click at [158, 159] on input "Start" at bounding box center [187, 156] width 101 height 10
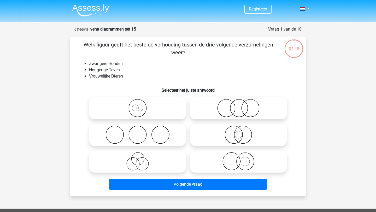
click at [142, 118] on label at bounding box center [137, 108] width 97 height 22
click at [141, 105] on input "radio" at bounding box center [138, 103] width 3 height 3
radio input "true"
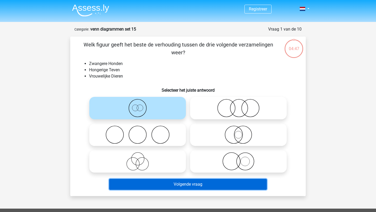
click at [170, 186] on button "Volgende vraag" at bounding box center [188, 184] width 158 height 11
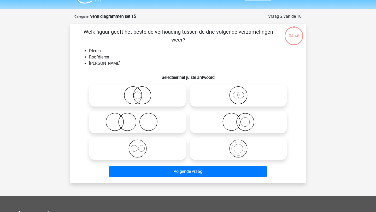
scroll to position [26, 0]
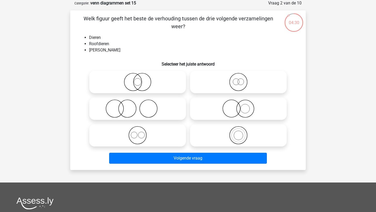
click at [235, 136] on icon at bounding box center [238, 135] width 92 height 18
click at [238, 133] on input "radio" at bounding box center [239, 130] width 3 height 3
radio input "true"
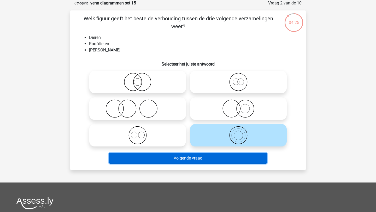
click at [202, 161] on button "Volgende vraag" at bounding box center [188, 158] width 158 height 11
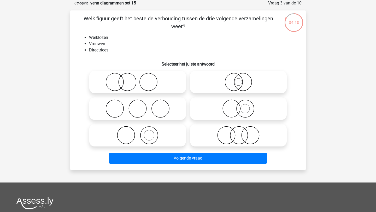
click at [242, 110] on icon at bounding box center [238, 108] width 92 height 18
click at [242, 106] on input "radio" at bounding box center [239, 104] width 3 height 3
radio input "true"
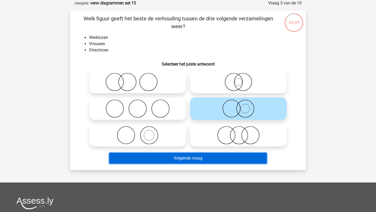
click at [195, 159] on button "Volgende vraag" at bounding box center [188, 158] width 158 height 11
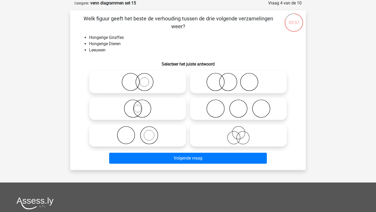
click at [140, 83] on icon at bounding box center [137, 82] width 92 height 18
click at [140, 79] on input "radio" at bounding box center [138, 77] width 3 height 3
radio input "true"
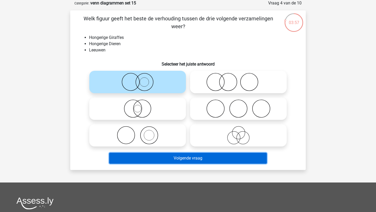
click at [139, 159] on button "Volgende vraag" at bounding box center [188, 158] width 158 height 11
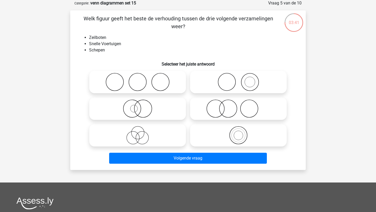
click at [131, 108] on icon at bounding box center [137, 108] width 92 height 18
click at [137, 106] on input "radio" at bounding box center [138, 104] width 3 height 3
radio input "true"
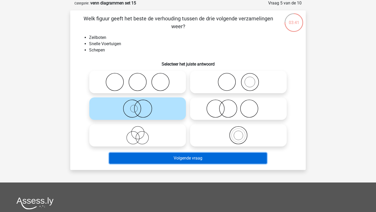
click at [142, 163] on button "Volgende vraag" at bounding box center [188, 158] width 158 height 11
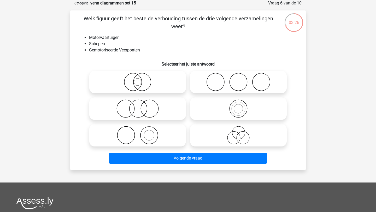
click at [131, 77] on icon at bounding box center [137, 82] width 92 height 18
click at [137, 77] on input "radio" at bounding box center [138, 77] width 3 height 3
radio input "true"
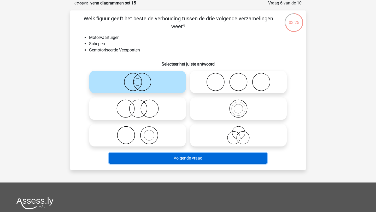
click at [121, 159] on button "Volgende vraag" at bounding box center [188, 158] width 158 height 11
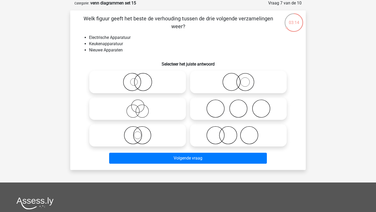
click at [143, 128] on icon at bounding box center [137, 135] width 92 height 18
click at [141, 129] on input "radio" at bounding box center [138, 130] width 3 height 3
radio input "true"
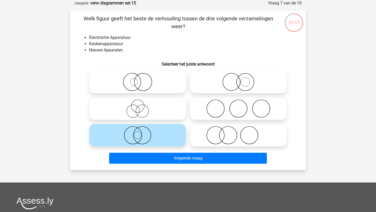
click at [151, 104] on icon at bounding box center [137, 108] width 92 height 18
click at [141, 104] on input "radio" at bounding box center [138, 104] width 3 height 3
radio input "true"
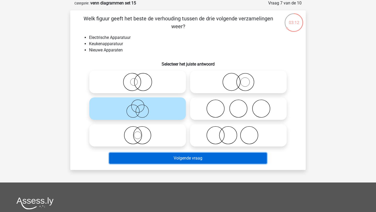
click at [191, 162] on button "Volgende vraag" at bounding box center [188, 158] width 158 height 11
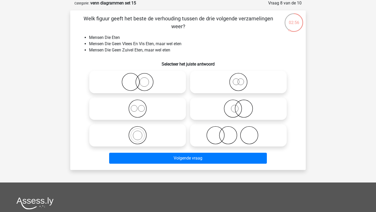
click at [141, 108] on icon at bounding box center [137, 108] width 92 height 18
click at [141, 106] on input "radio" at bounding box center [138, 104] width 3 height 3
radio input "true"
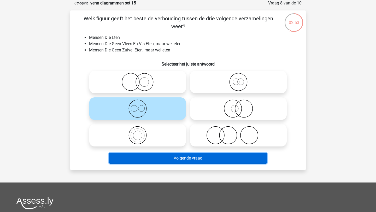
click at [182, 161] on button "Volgende vraag" at bounding box center [188, 158] width 158 height 11
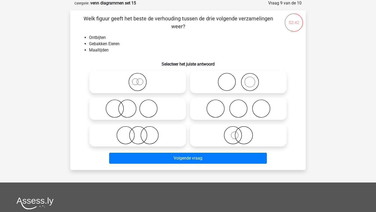
click at [244, 111] on icon at bounding box center [238, 108] width 92 height 18
click at [242, 106] on input "radio" at bounding box center [239, 104] width 3 height 3
radio input "true"
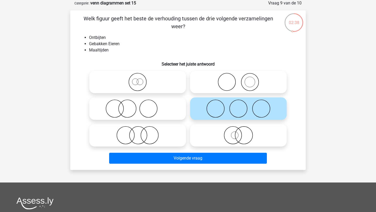
click at [256, 84] on icon at bounding box center [238, 82] width 92 height 18
click at [242, 79] on input "radio" at bounding box center [239, 77] width 3 height 3
radio input "true"
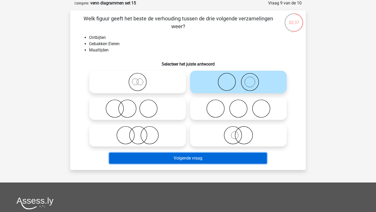
click at [194, 160] on button "Volgende vraag" at bounding box center [188, 158] width 158 height 11
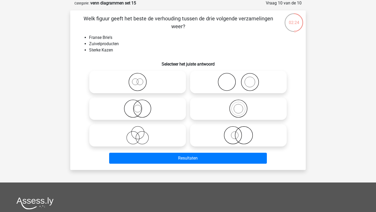
click at [128, 75] on icon at bounding box center [137, 82] width 92 height 18
click at [137, 76] on input "radio" at bounding box center [138, 77] width 3 height 3
radio input "true"
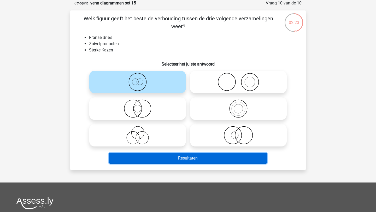
click at [189, 162] on button "Resultaten" at bounding box center [188, 158] width 158 height 11
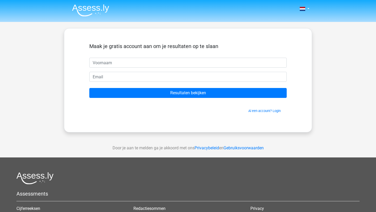
click at [261, 113] on span "Al een account? Login" at bounding box center [187, 110] width 193 height 5
click at [257, 110] on link "Al een account? Login" at bounding box center [264, 111] width 32 height 4
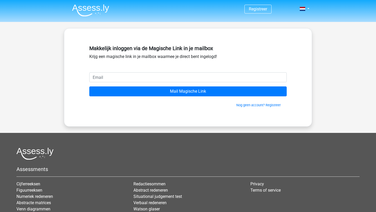
click at [160, 79] on input "email" at bounding box center [187, 77] width 197 height 10
type input "[EMAIL_ADDRESS][DOMAIN_NAME]"
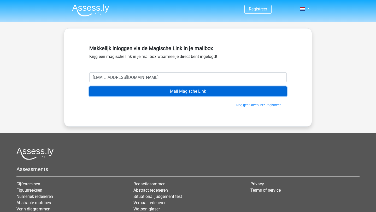
click at [139, 91] on input "Mail Magische Link" at bounding box center [187, 91] width 197 height 10
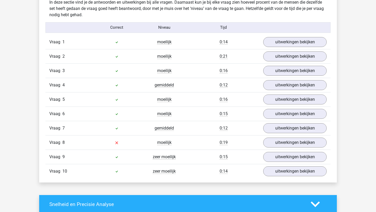
scroll to position [444, 0]
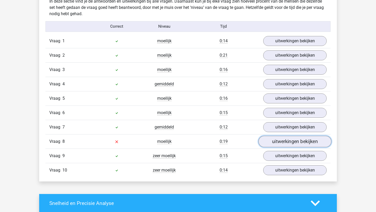
click at [292, 142] on link "uitwerkingen bekijken" at bounding box center [294, 141] width 73 height 11
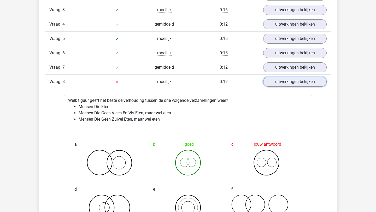
scroll to position [504, 0]
click at [295, 84] on link "uitwerkingen bekijken" at bounding box center [294, 80] width 73 height 11
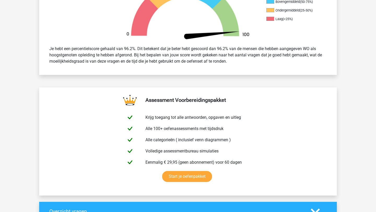
scroll to position [114, 0]
